Goal: Information Seeking & Learning: Learn about a topic

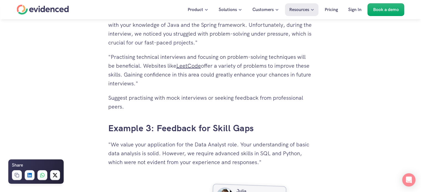
scroll to position [1412, 0]
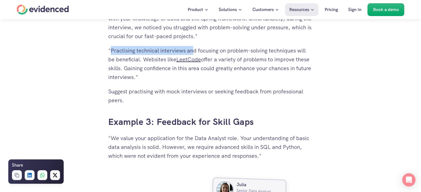
drag, startPoint x: 111, startPoint y: 50, endPoint x: 192, endPoint y: 52, distance: 81.4
click at [192, 52] on p ""Practising technical interviews and focusing on problem-solving techniques wil…" at bounding box center [210, 63] width 205 height 35
click at [209, 52] on p ""Practising technical interviews and focusing on problem-solving techniques wil…" at bounding box center [210, 63] width 205 height 35
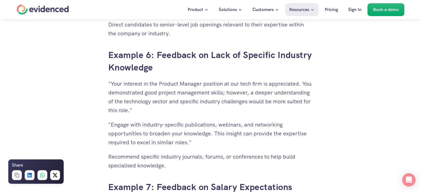
scroll to position [1994, 0]
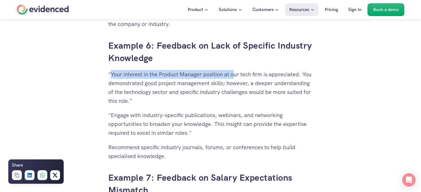
drag, startPoint x: 111, startPoint y: 73, endPoint x: 229, endPoint y: 78, distance: 117.5
click at [234, 74] on p ""Your interest in the Product Manager position at our tech firm is appreciated.…" at bounding box center [210, 87] width 205 height 35
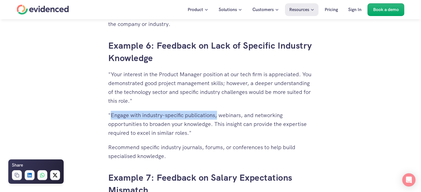
drag, startPoint x: 112, startPoint y: 116, endPoint x: 217, endPoint y: 118, distance: 105.0
click at [217, 118] on p ""Engage with industry-specific publications, webinars, and networking opportuni…" at bounding box center [210, 124] width 205 height 27
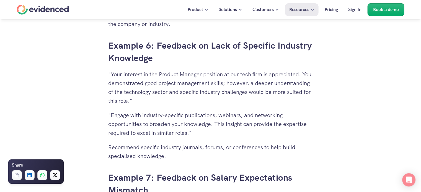
click at [248, 119] on p ""Engage with industry-specific publications, webinars, and networking opportuni…" at bounding box center [210, 124] width 205 height 27
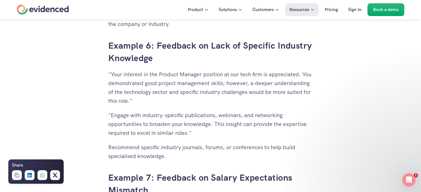
scroll to position [0, 0]
click at [271, 75] on p ""Your interest in the Product Manager position at our tech firm is appreciated.…" at bounding box center [210, 87] width 205 height 35
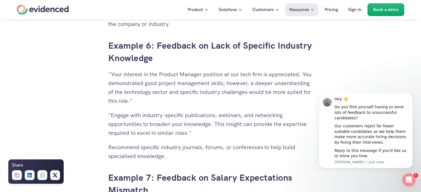
click at [129, 83] on p ""Your interest in the Product Manager position at our tech firm is appreciated.…" at bounding box center [210, 87] width 205 height 35
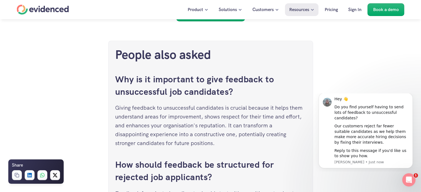
scroll to position [2409, 0]
